Goal: Information Seeking & Learning: Learn about a topic

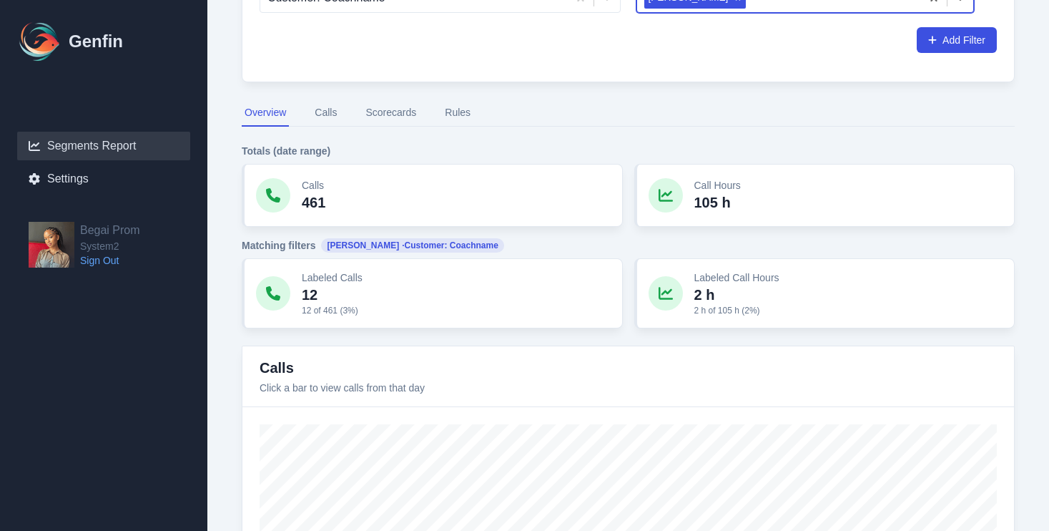
scroll to position [22, 0]
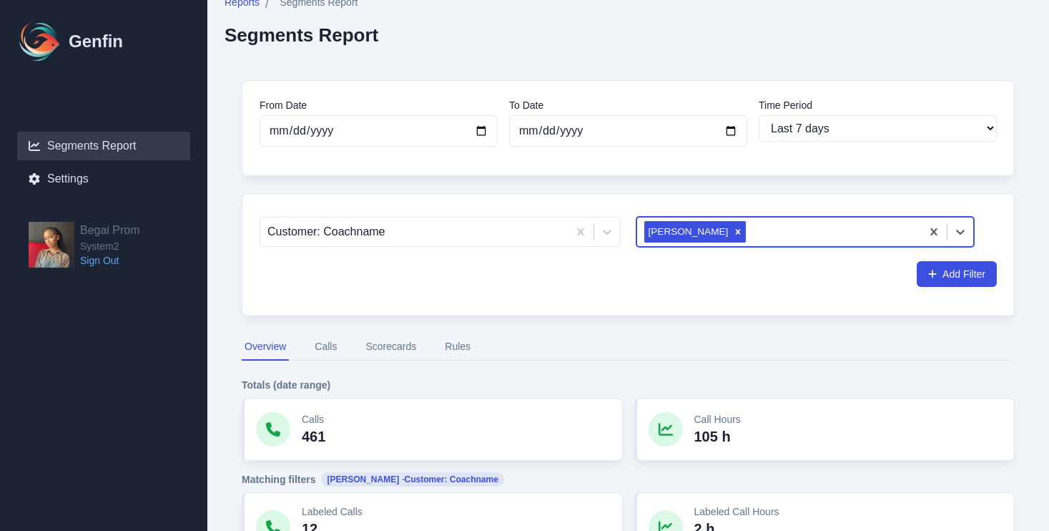
click at [461, 356] on button "Rules" at bounding box center [457, 346] width 31 height 27
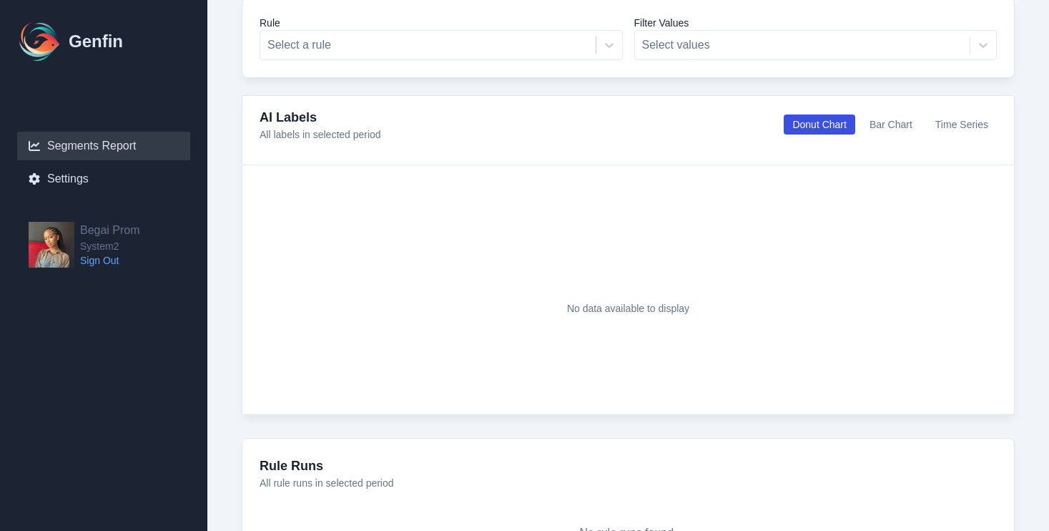
scroll to position [400, 0]
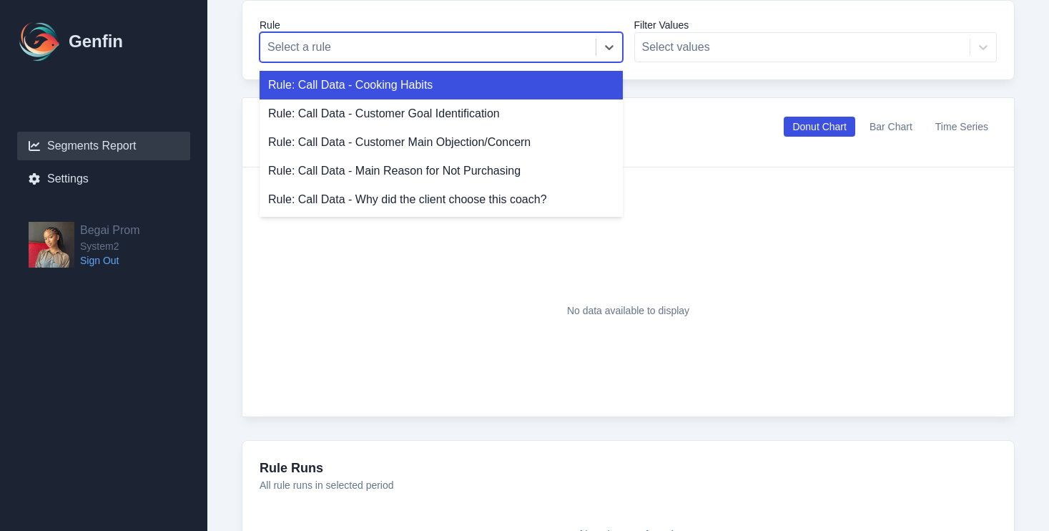
click at [505, 45] on div at bounding box center [428, 47] width 321 height 20
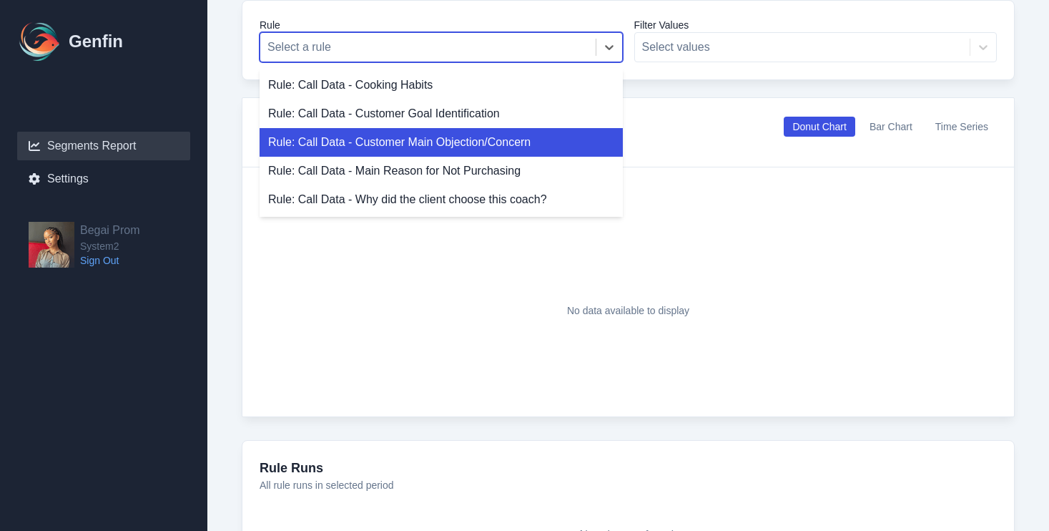
click at [479, 143] on div "Rule: Call Data - Customer Main Objection/Concern" at bounding box center [441, 142] width 363 height 29
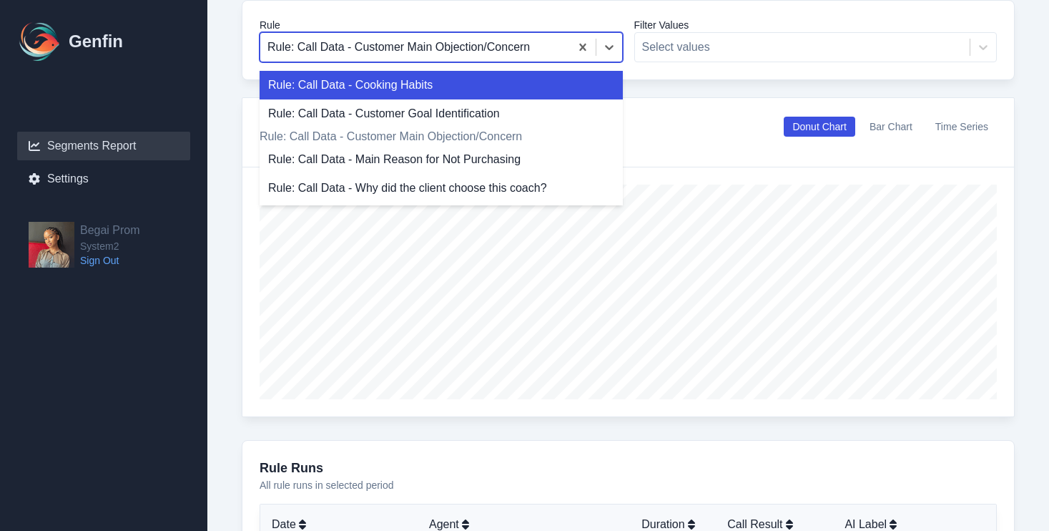
click at [514, 50] on div at bounding box center [415, 47] width 295 height 20
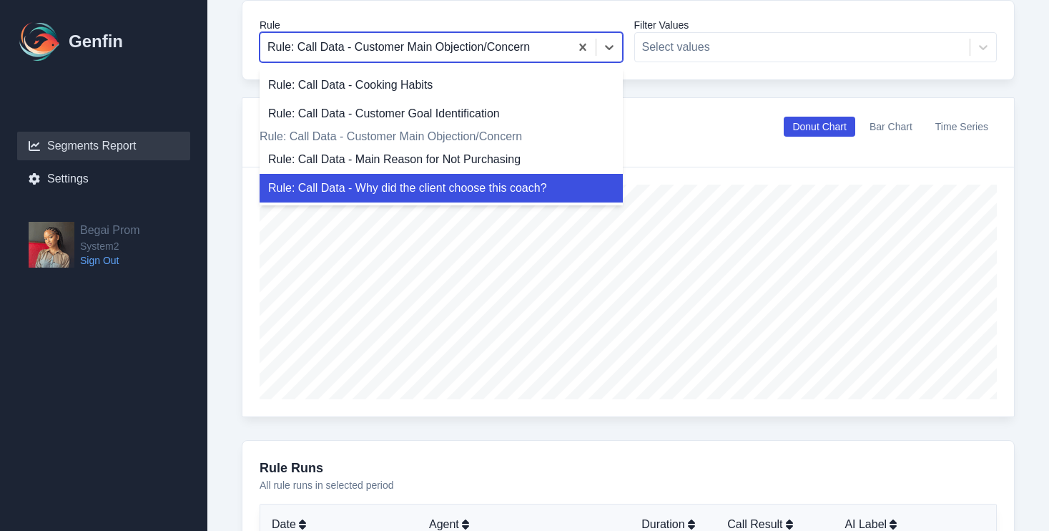
click at [465, 202] on div "Rule: Call Data - Why did the client choose this coach?" at bounding box center [441, 188] width 363 height 29
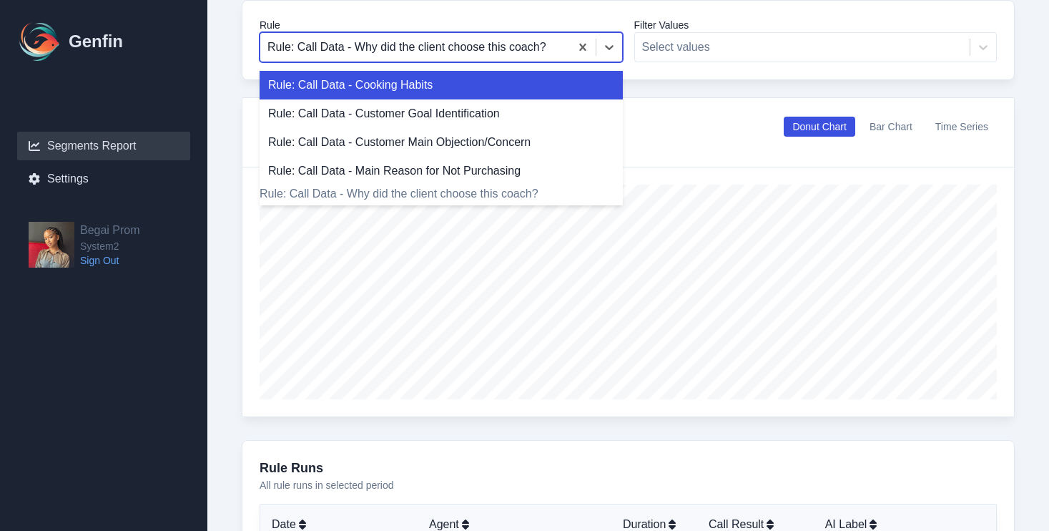
click at [536, 40] on div at bounding box center [415, 47] width 295 height 20
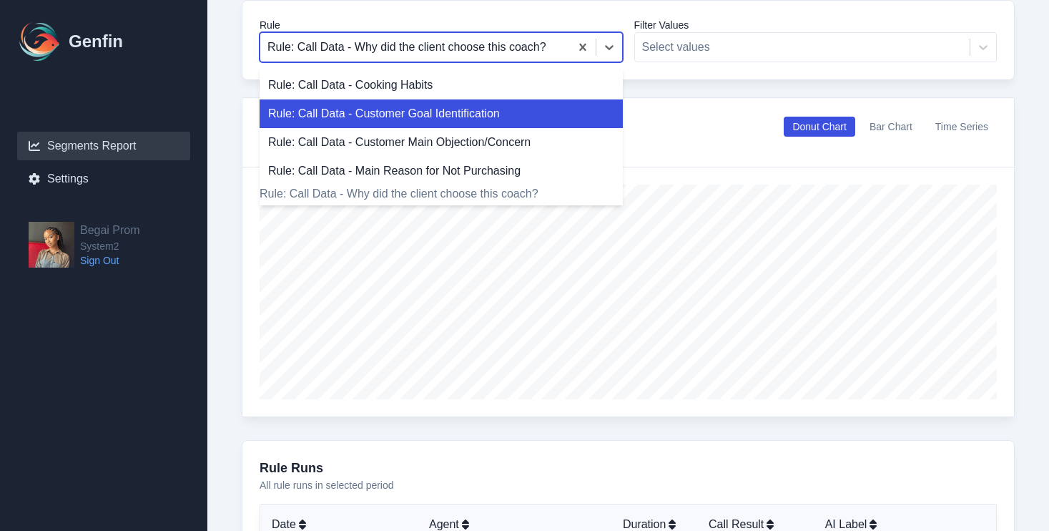
click at [502, 116] on div "Rule: Call Data - Customer Goal Identification" at bounding box center [441, 113] width 363 height 29
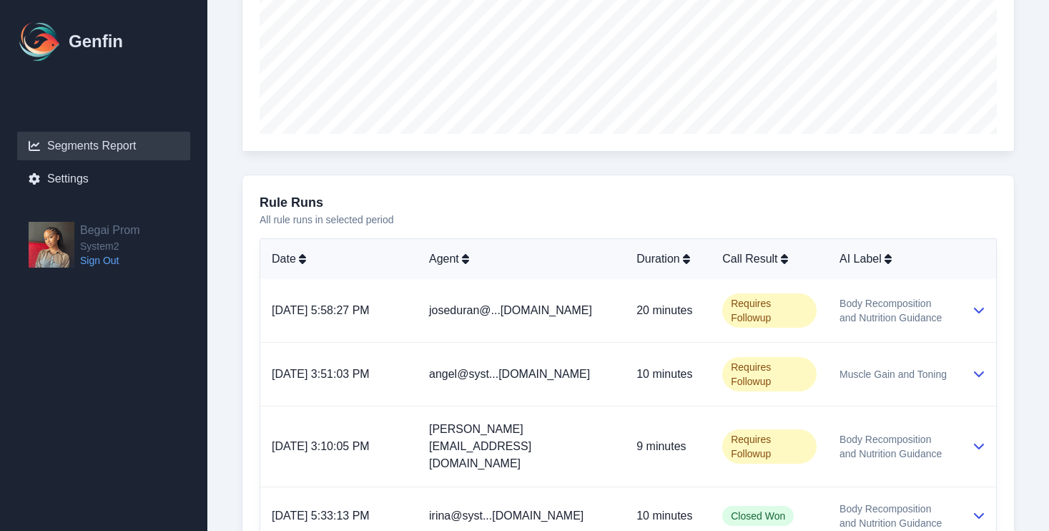
scroll to position [785, 0]
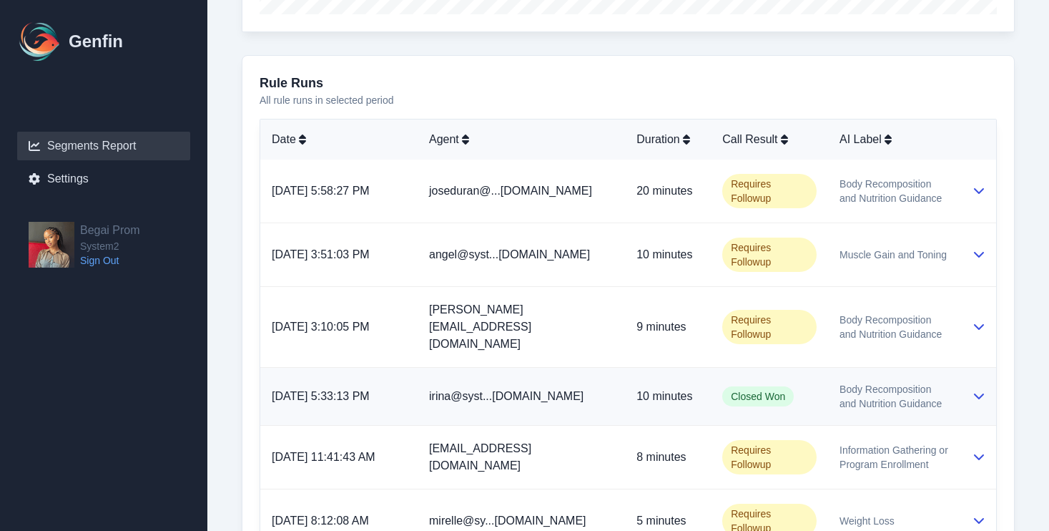
click at [927, 387] on span "Body Recomposition and Nutrition Guidance" at bounding box center [894, 396] width 109 height 29
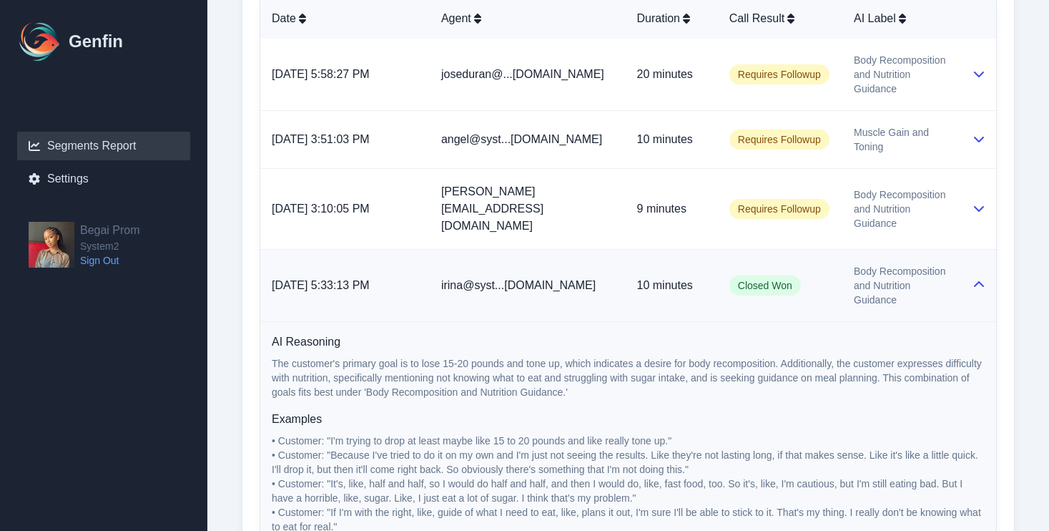
scroll to position [905, 0]
click at [979, 282] on icon at bounding box center [979, 285] width 10 height 6
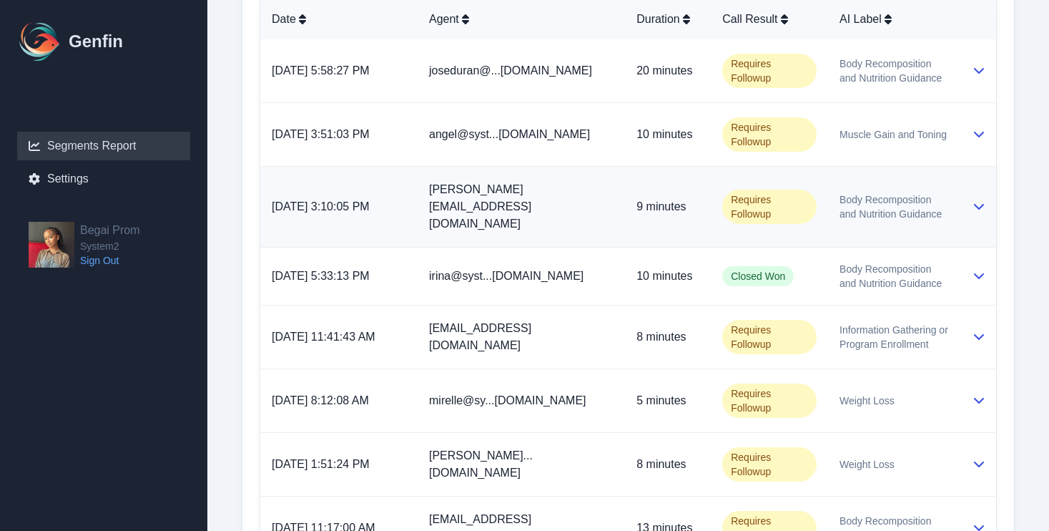
click at [974, 208] on td at bounding box center [979, 207] width 36 height 81
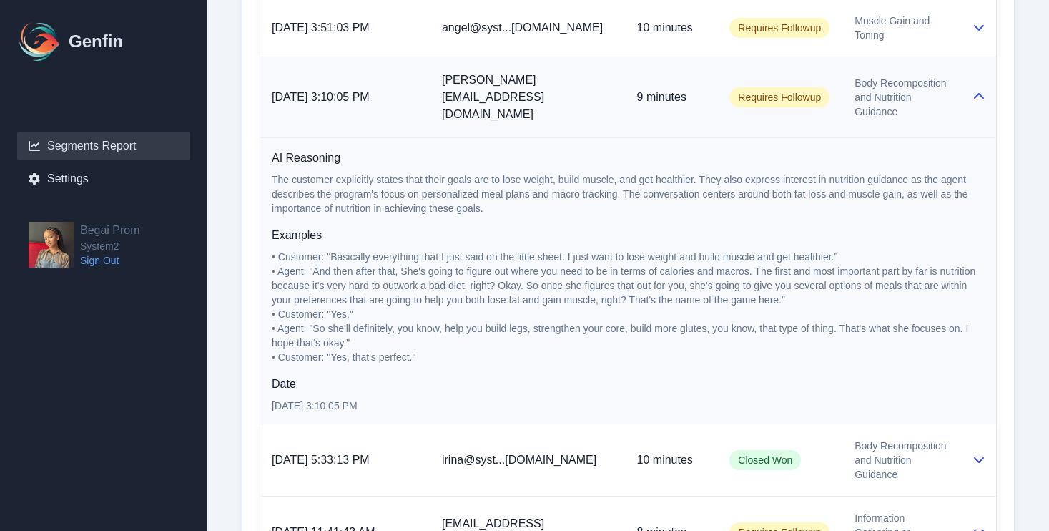
scroll to position [1034, 0]
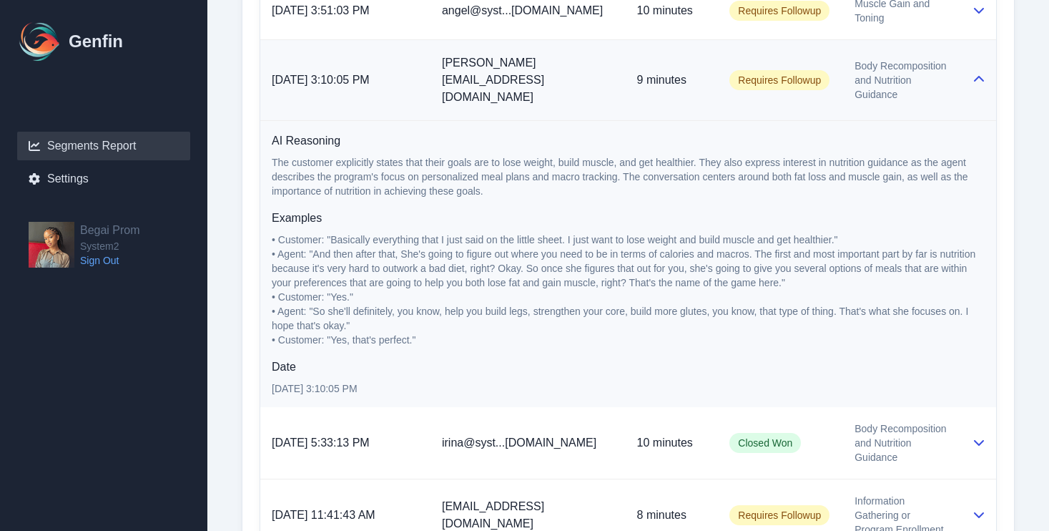
click at [976, 79] on icon at bounding box center [979, 79] width 11 height 11
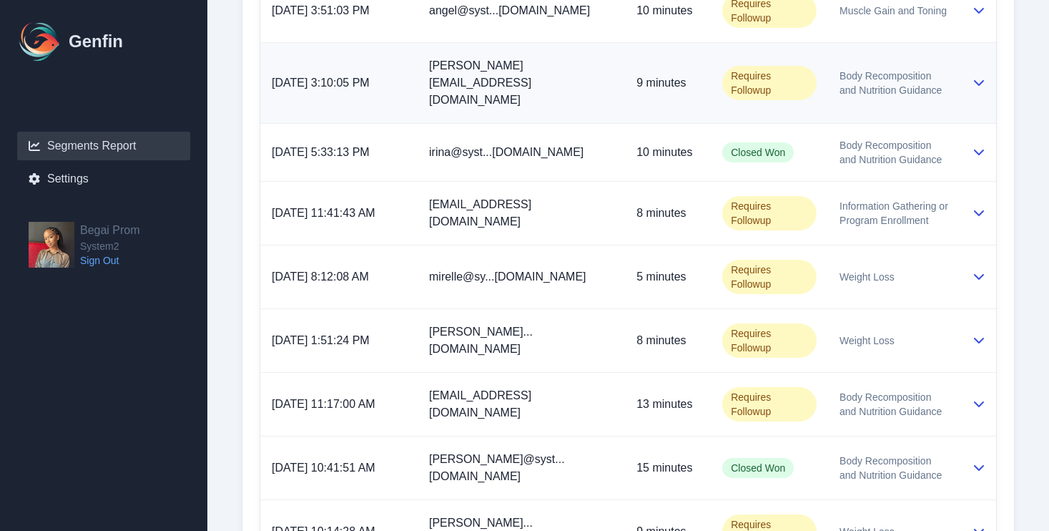
scroll to position [1006, 0]
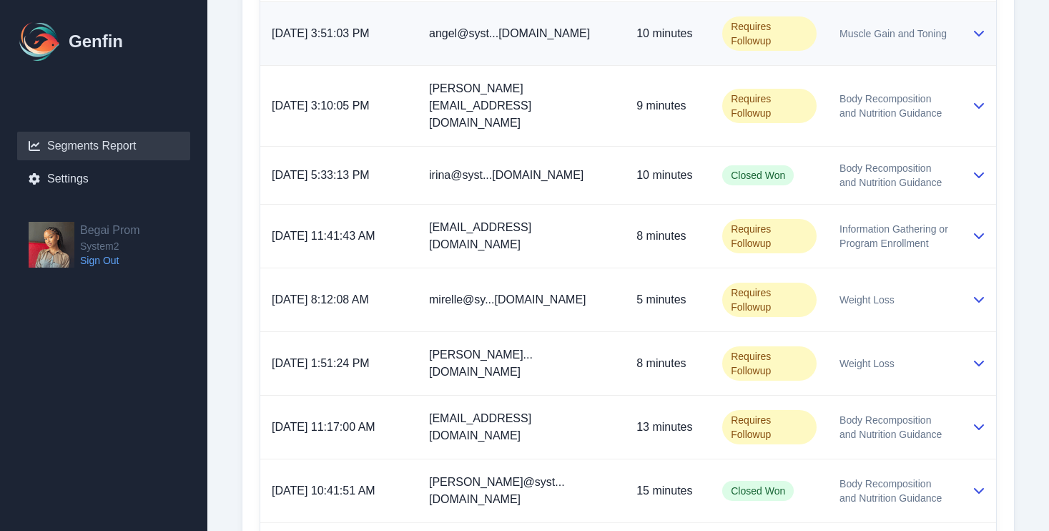
click at [979, 36] on icon at bounding box center [979, 32] width 11 height 11
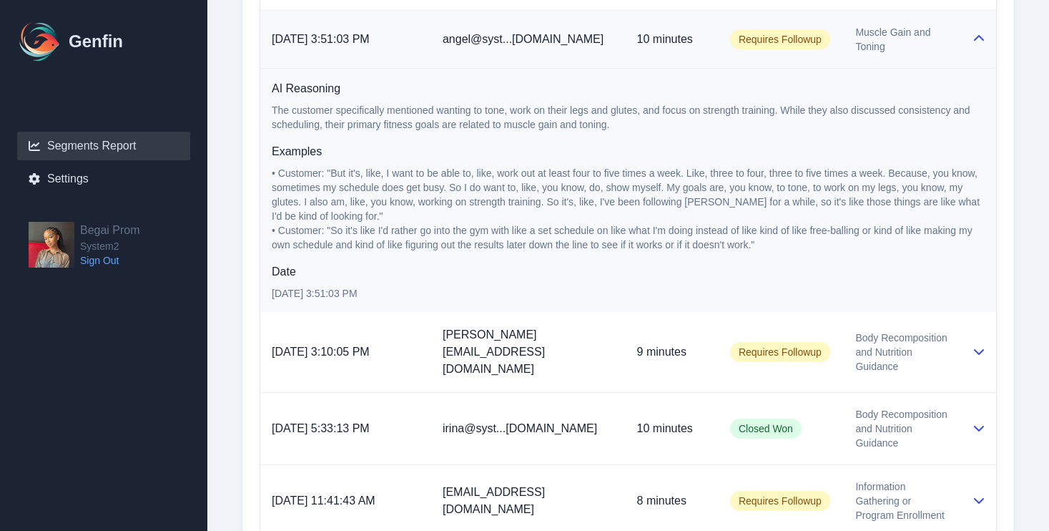
click at [979, 36] on icon at bounding box center [979, 38] width 10 height 6
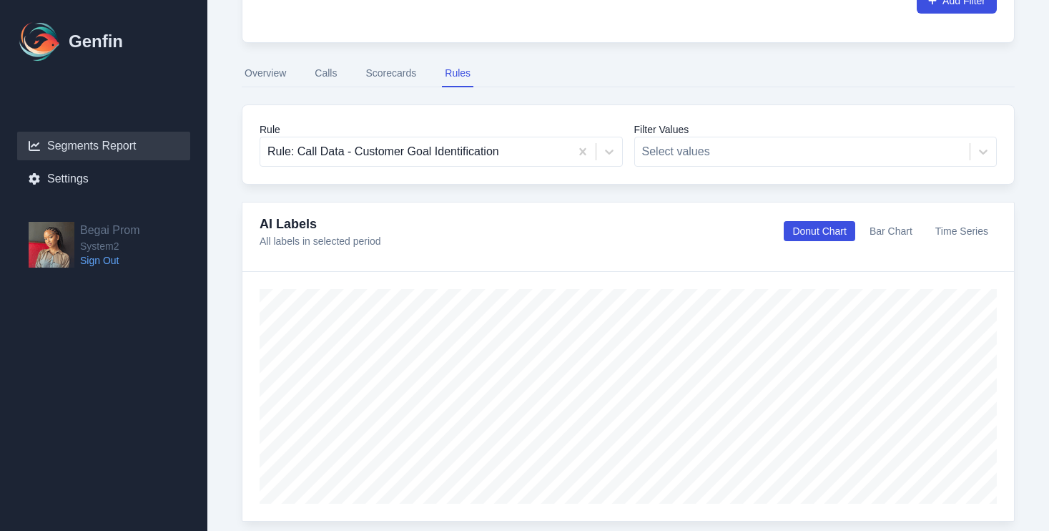
scroll to position [131, 0]
